Goal: Task Accomplishment & Management: Use online tool/utility

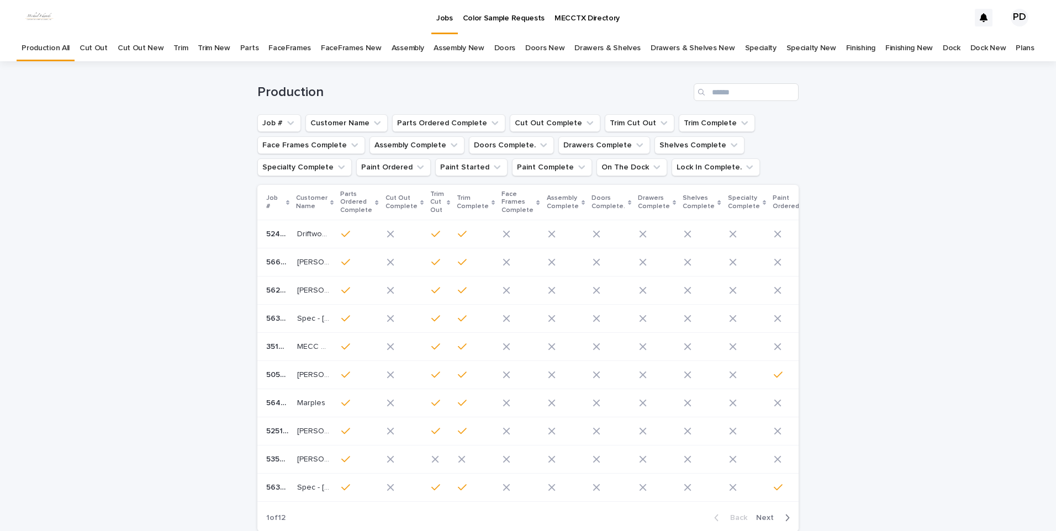
click at [84, 266] on div "Loading... Saving… Loading... Saving… Production Job # Customer Name Parts Orde…" at bounding box center [528, 328] width 1056 height 534
click at [717, 90] on input "Search" at bounding box center [746, 92] width 105 height 18
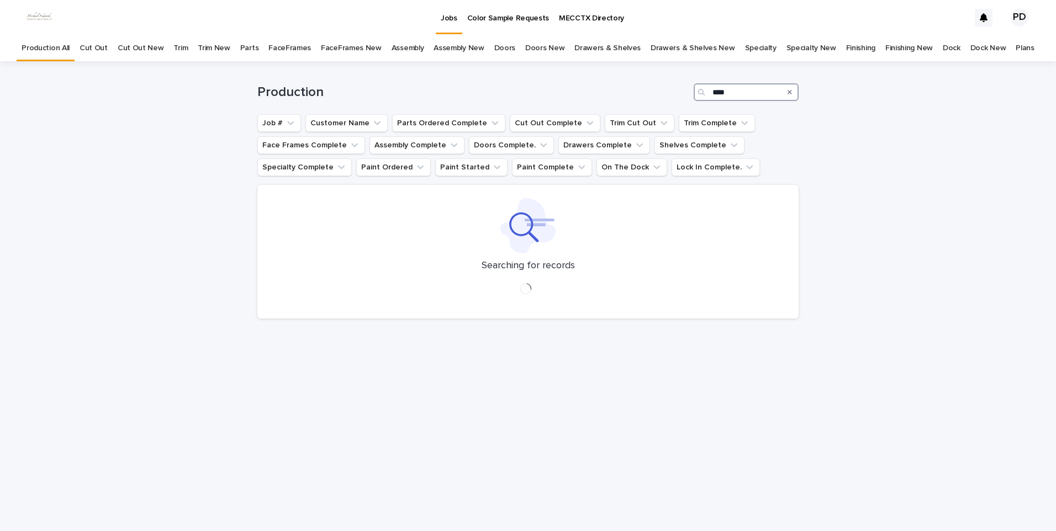
type input "****"
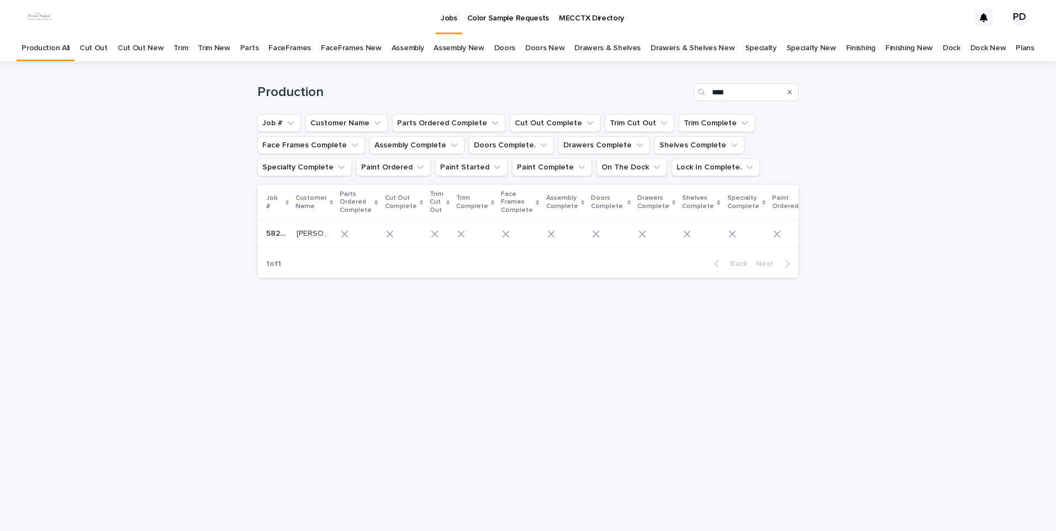
click at [297, 235] on p "[PERSON_NAME]" at bounding box center [314, 233] width 35 height 12
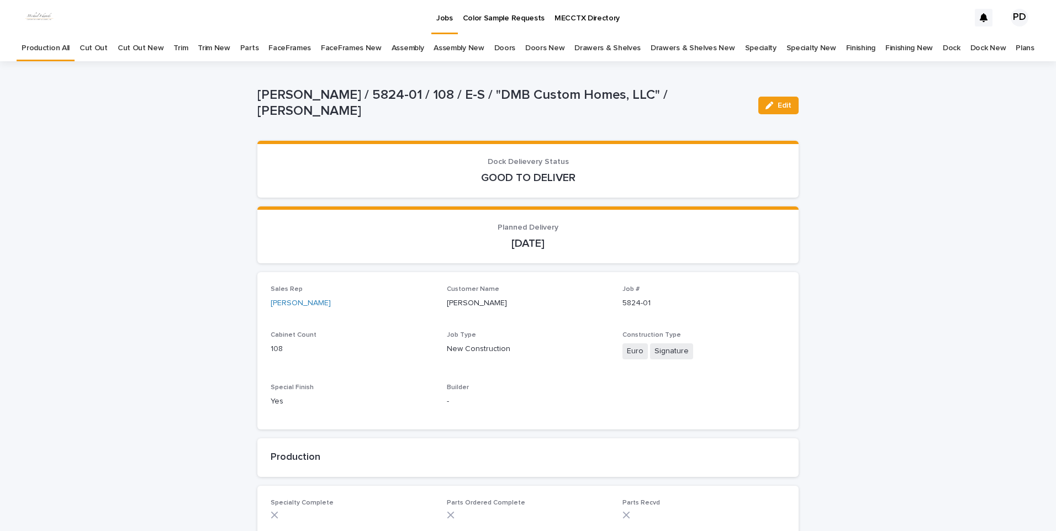
click at [767, 114] on button "Edit" at bounding box center [778, 106] width 40 height 18
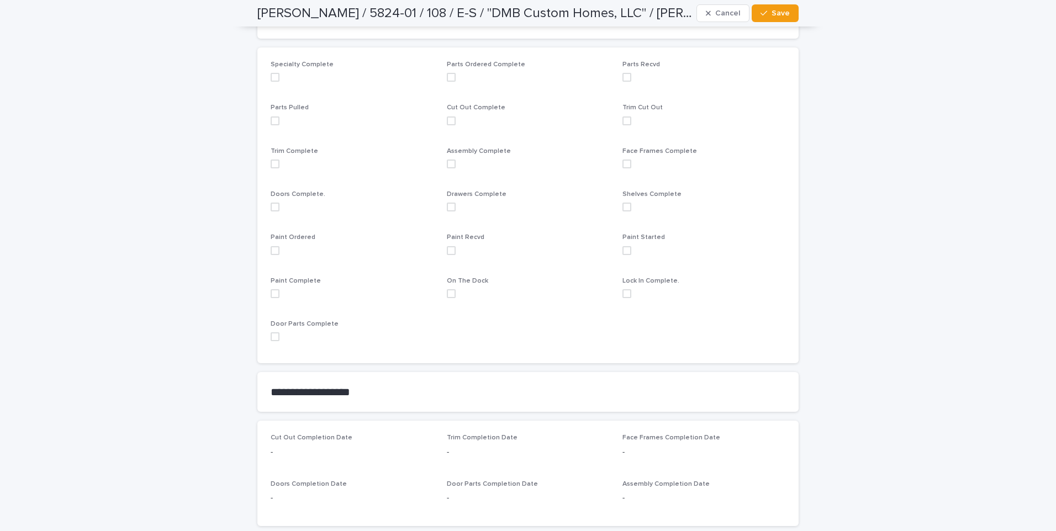
scroll to position [552, 0]
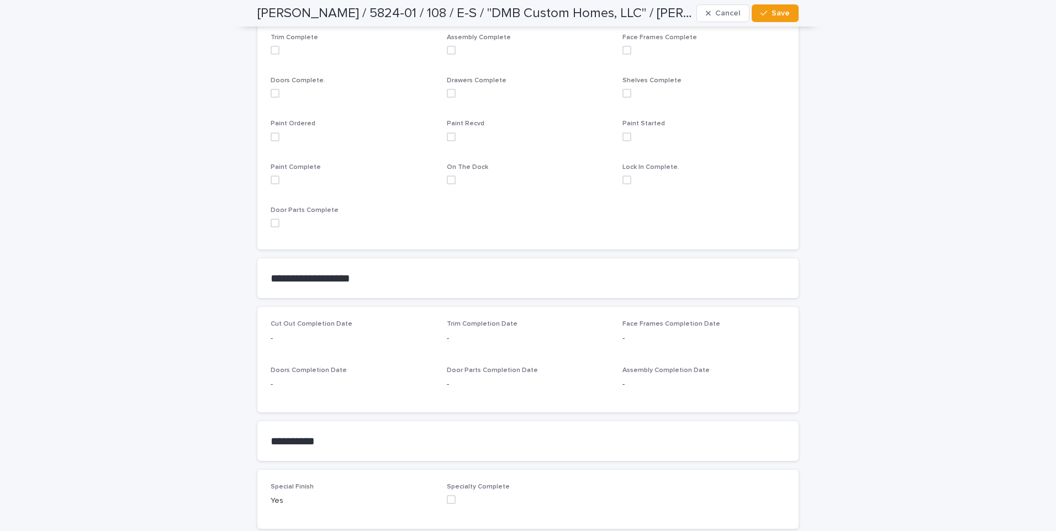
click at [271, 141] on span at bounding box center [275, 137] width 9 height 9
click at [768, 18] on button "Save" at bounding box center [774, 13] width 47 height 18
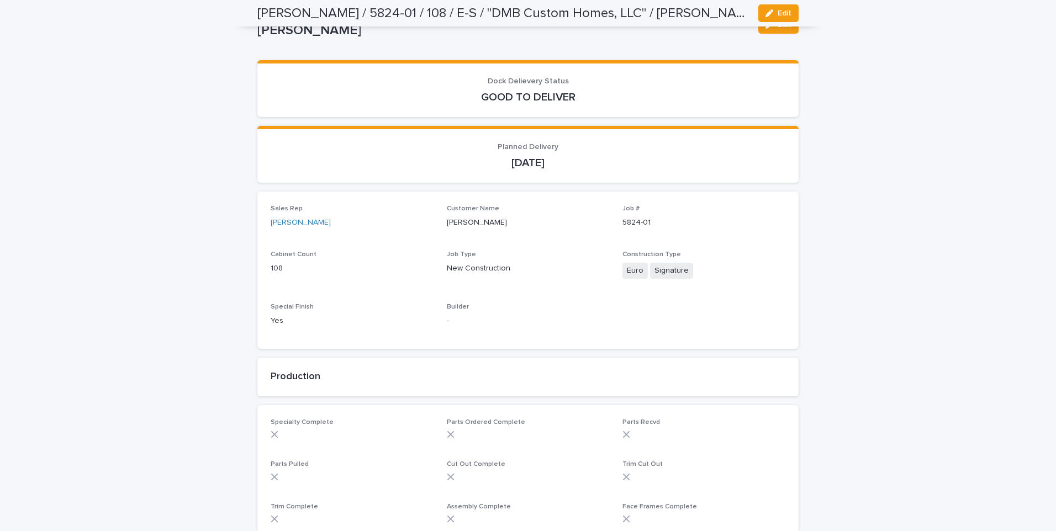
scroll to position [0, 0]
